Goal: Find specific page/section: Find specific page/section

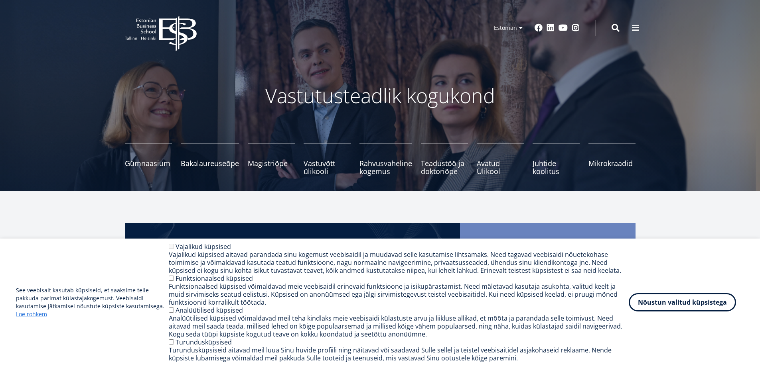
click at [631, 24] on button at bounding box center [635, 28] width 16 height 16
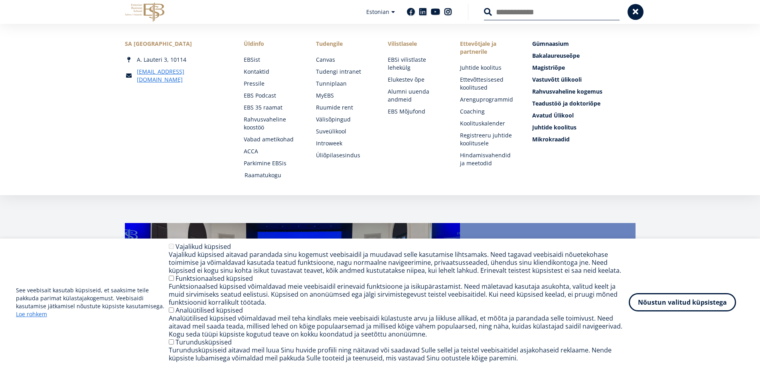
click at [273, 177] on link "Raamatukogu" at bounding box center [272, 175] width 56 height 8
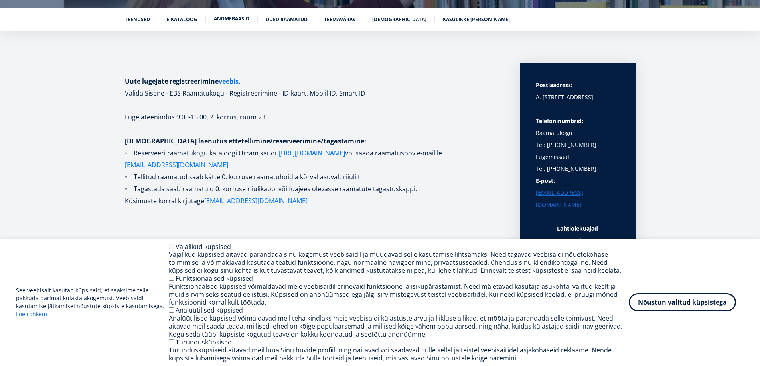
click at [235, 20] on link "Andmebaasid" at bounding box center [231, 19] width 35 height 8
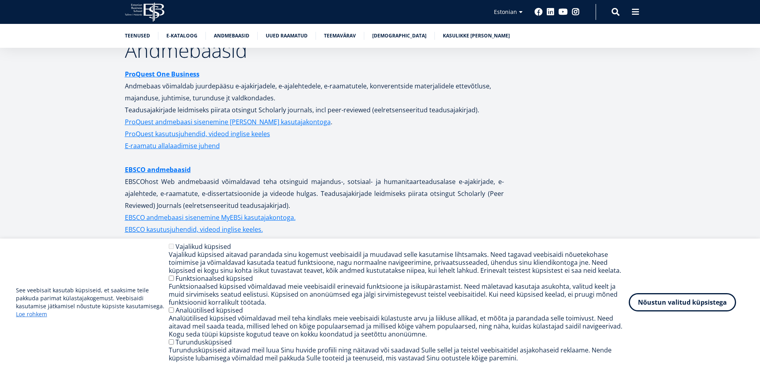
scroll to position [1535, 0]
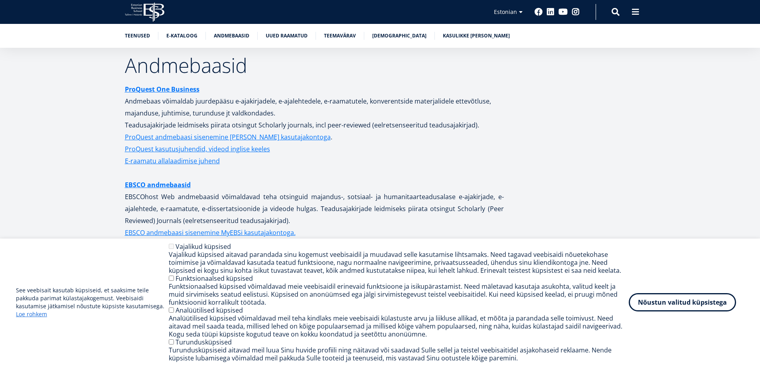
drag, startPoint x: 196, startPoint y: 129, endPoint x: 284, endPoint y: 111, distance: 89.6
